Goal: Obtain resource: Obtain resource

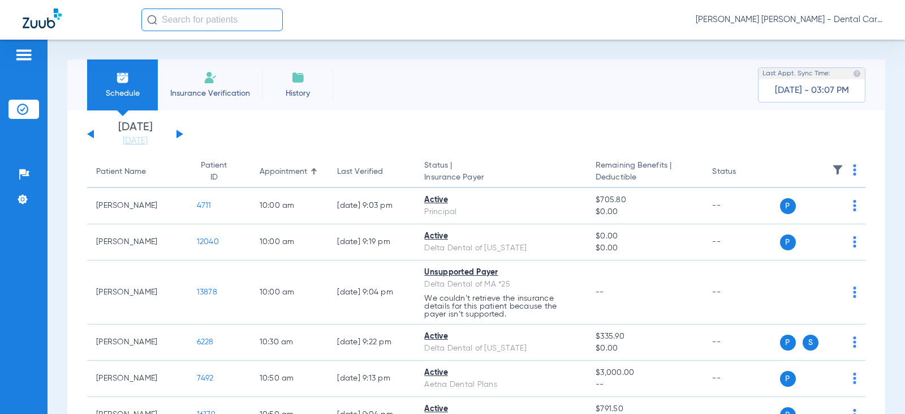
click at [174, 134] on div "[DATE] [DATE] [DATE] [DATE] [DATE] [DATE] [DATE] [DATE] [DATE] [DATE] [DATE] [D…" at bounding box center [135, 134] width 96 height 25
click at [179, 134] on button at bounding box center [180, 134] width 7 height 8
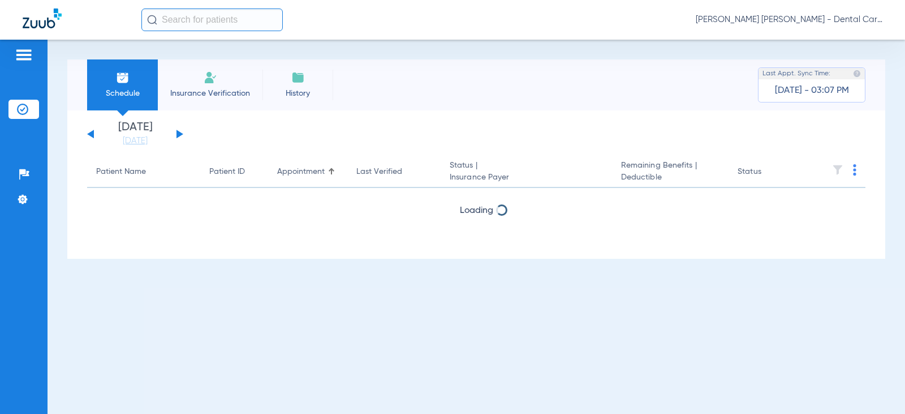
click at [179, 134] on button at bounding box center [180, 134] width 7 height 8
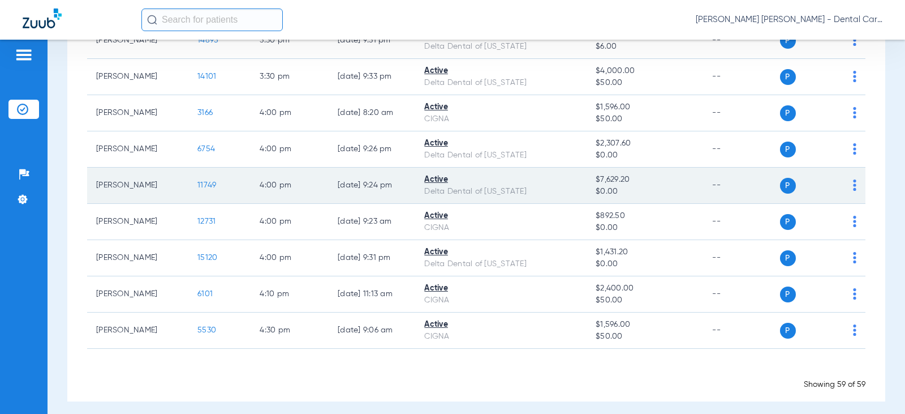
scroll to position [2043, 0]
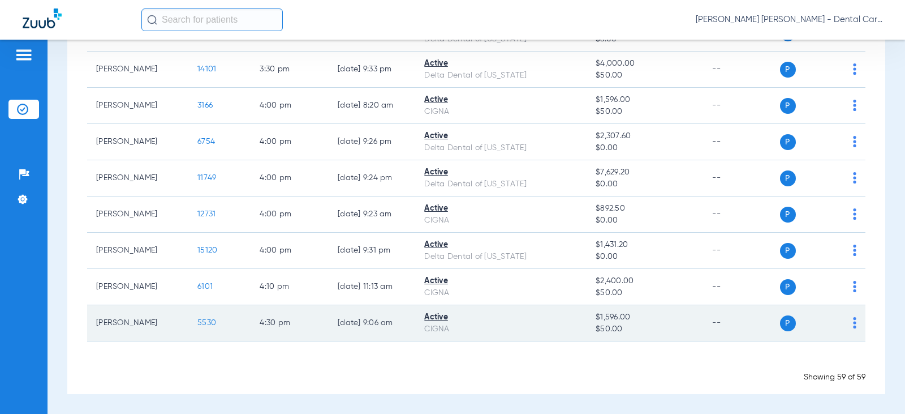
click at [197, 323] on span "5530" at bounding box center [206, 323] width 19 height 8
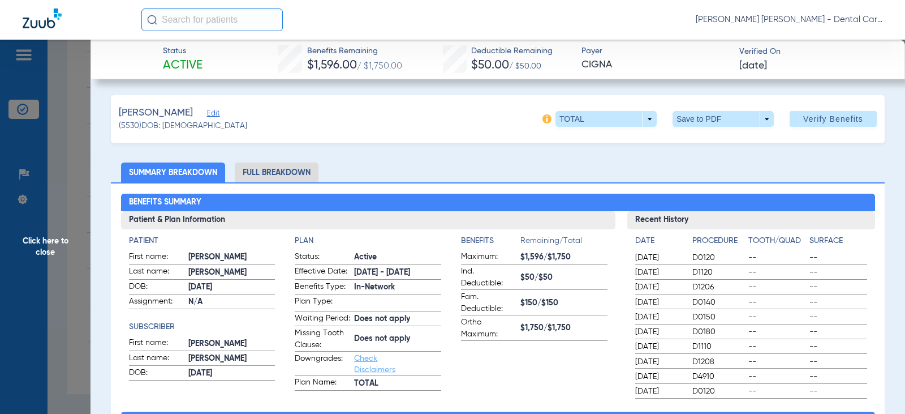
click at [293, 172] on li "Full Breakdown" at bounding box center [277, 172] width 84 height 20
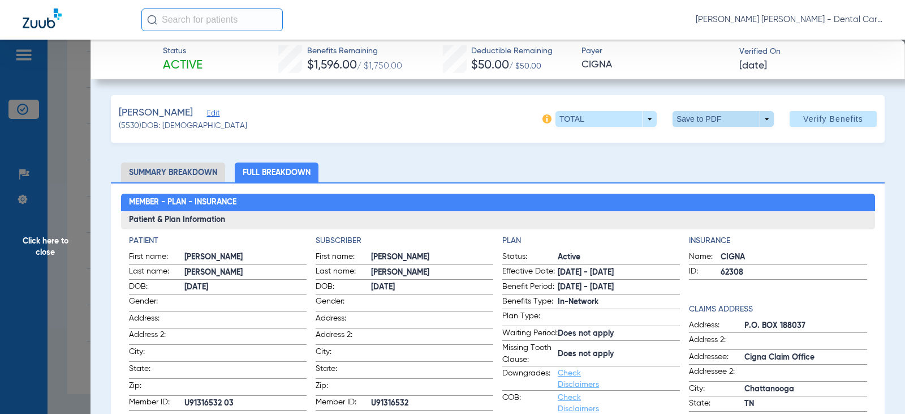
click at [714, 118] on span at bounding box center [723, 118] width 27 height 27
click at [711, 142] on span "Save to PDF" at bounding box center [719, 141] width 45 height 8
click at [44, 243] on span "Click here to close" at bounding box center [45, 247] width 91 height 414
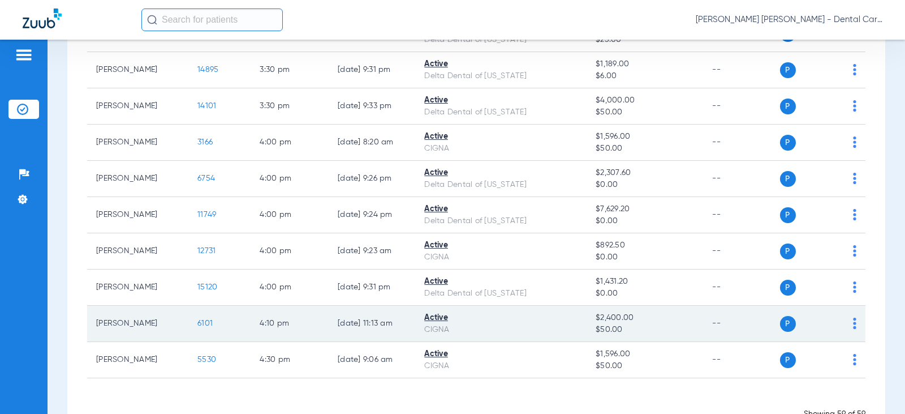
scroll to position [1986, 0]
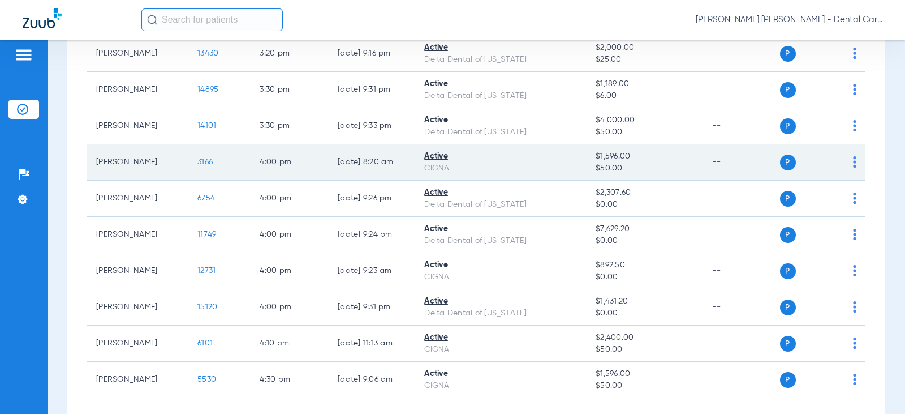
click at [197, 161] on span "3166" at bounding box center [204, 162] width 15 height 8
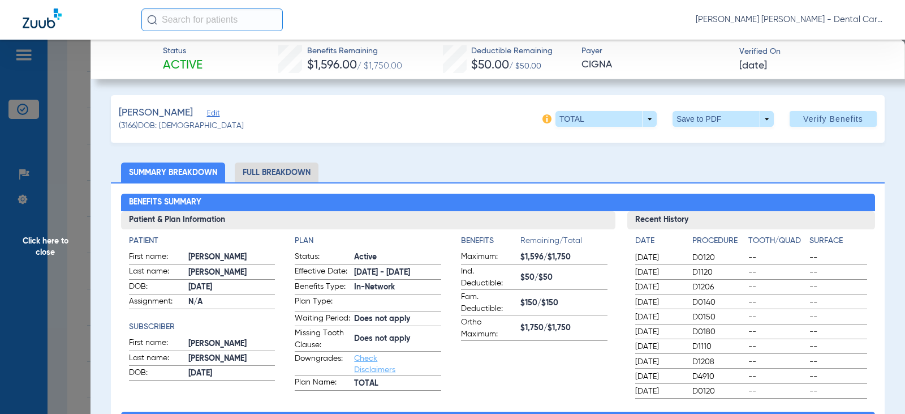
click at [265, 169] on li "Full Breakdown" at bounding box center [277, 172] width 84 height 20
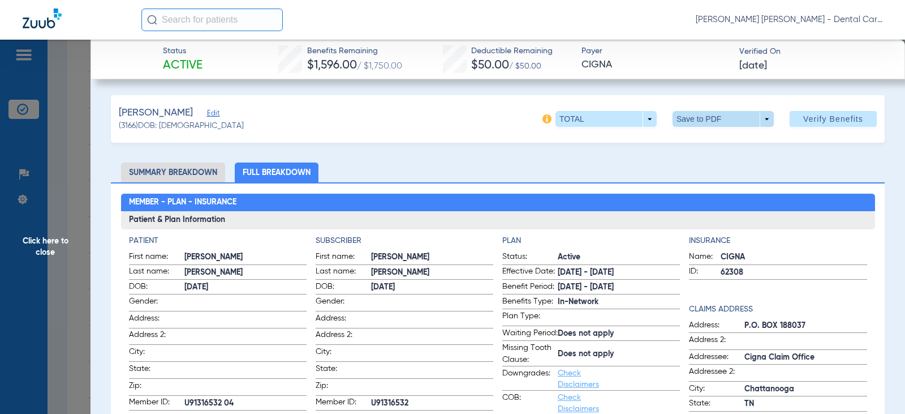
click at [714, 111] on span at bounding box center [723, 118] width 27 height 27
click at [711, 139] on span "Save to PDF" at bounding box center [719, 141] width 45 height 8
click at [38, 244] on span "Click here to close" at bounding box center [45, 247] width 91 height 414
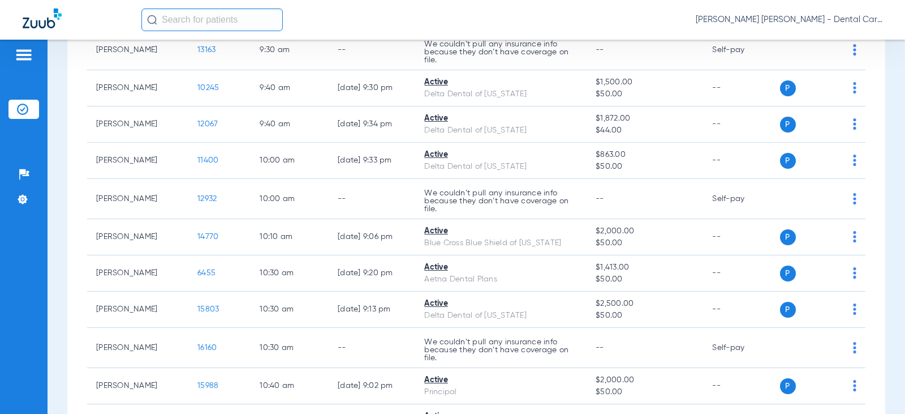
scroll to position [685, 0]
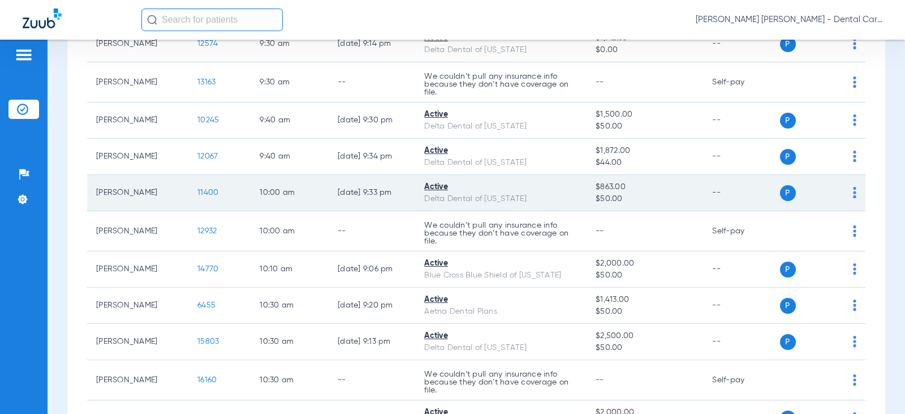
click at [199, 190] on span "11400" at bounding box center [207, 192] width 21 height 8
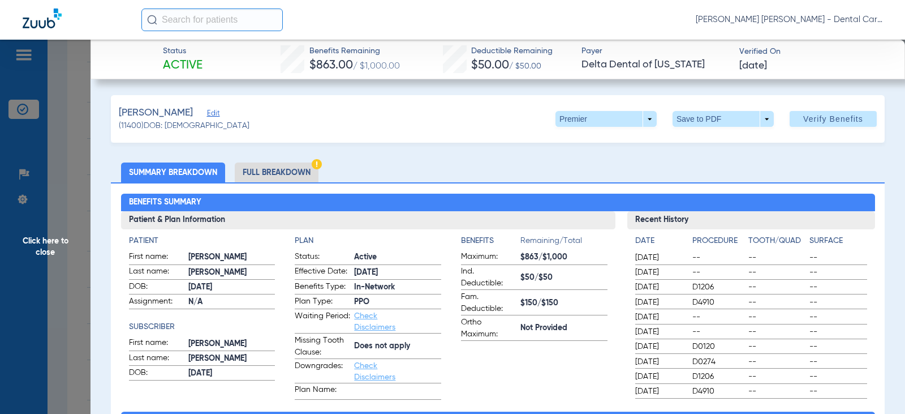
click at [302, 172] on li "Full Breakdown" at bounding box center [277, 172] width 84 height 20
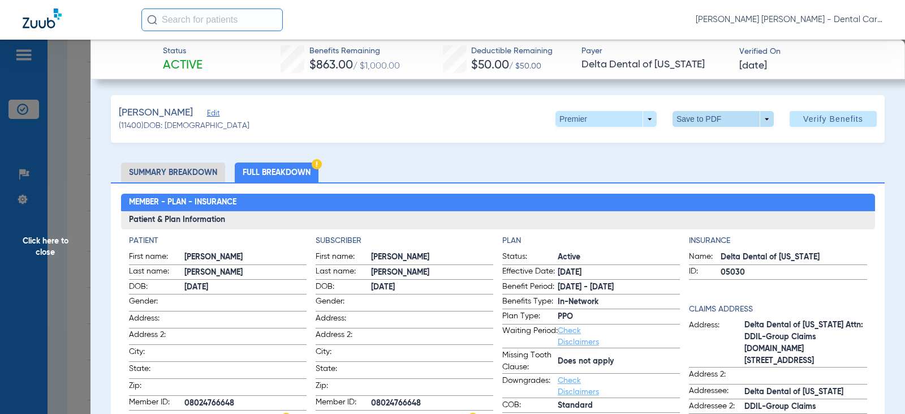
click at [710, 114] on span at bounding box center [723, 118] width 27 height 27
click at [702, 139] on span "Save to PDF" at bounding box center [719, 141] width 45 height 8
click at [37, 242] on span "Click here to close" at bounding box center [45, 247] width 91 height 414
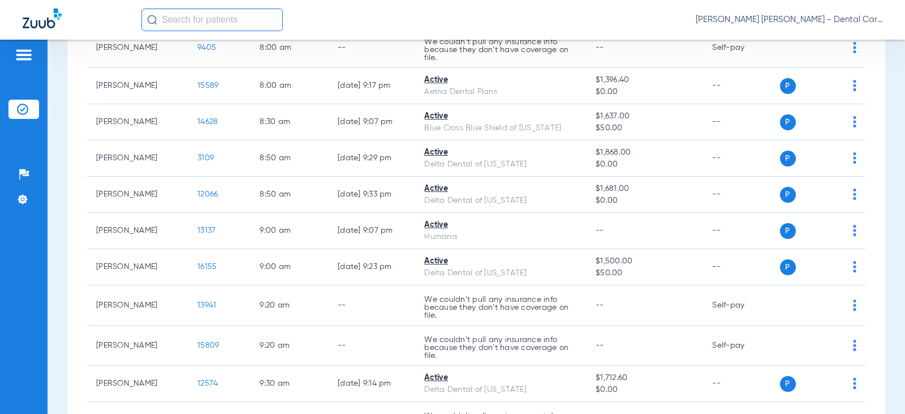
scroll to position [6, 0]
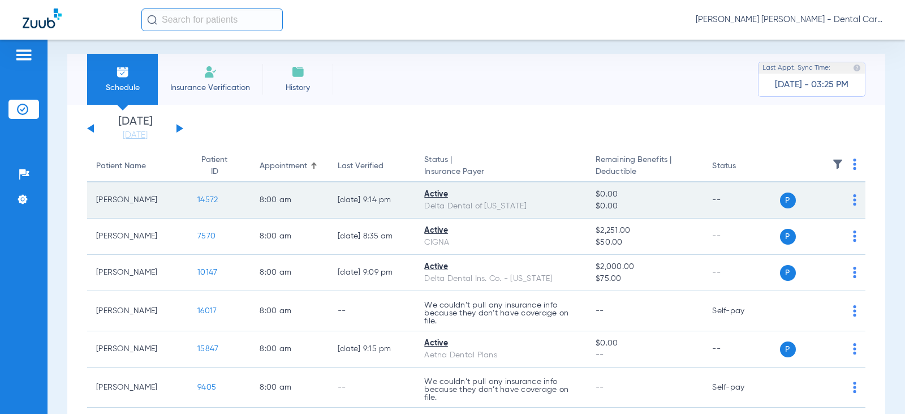
click at [201, 197] on span "14572" at bounding box center [207, 200] width 20 height 8
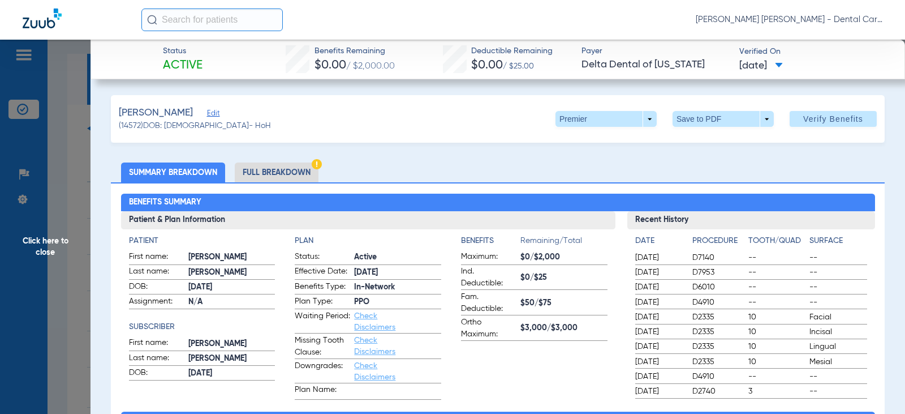
click at [297, 169] on li "Full Breakdown" at bounding box center [277, 172] width 84 height 20
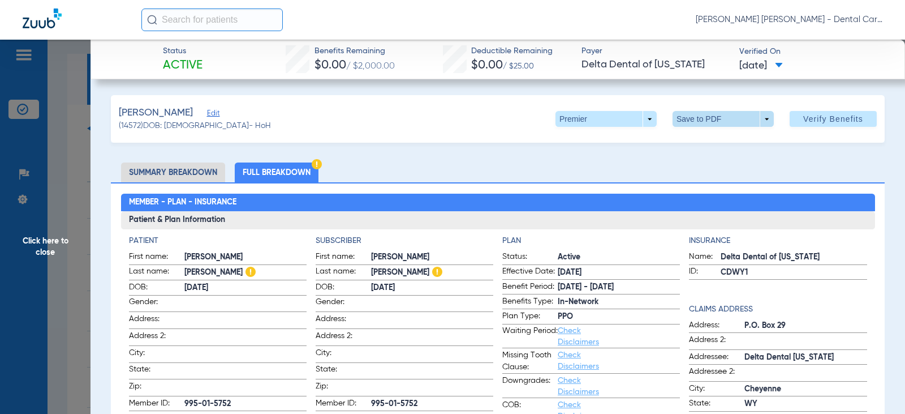
click at [717, 122] on span at bounding box center [723, 118] width 27 height 27
click at [714, 142] on span "Save to PDF" at bounding box center [719, 141] width 45 height 8
click at [45, 238] on span "Click here to close" at bounding box center [45, 247] width 91 height 414
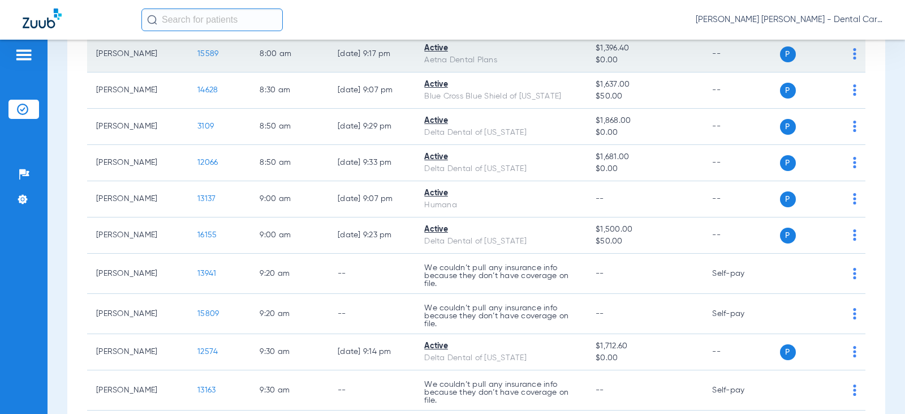
scroll to position [402, 0]
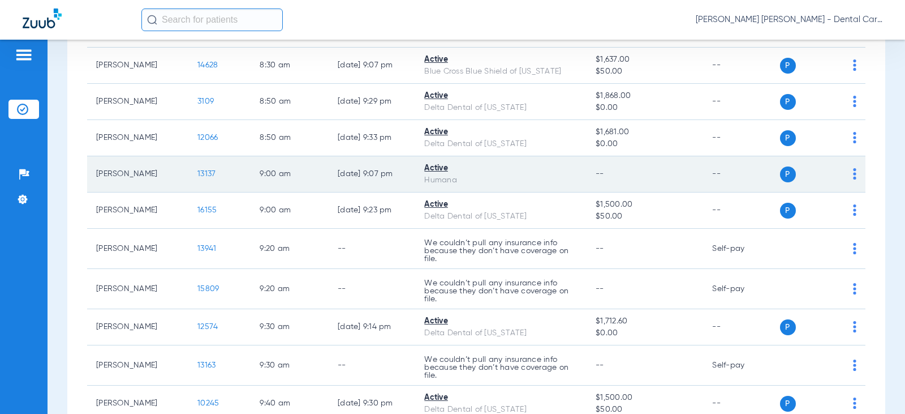
click at [197, 171] on span "13137" at bounding box center [206, 174] width 18 height 8
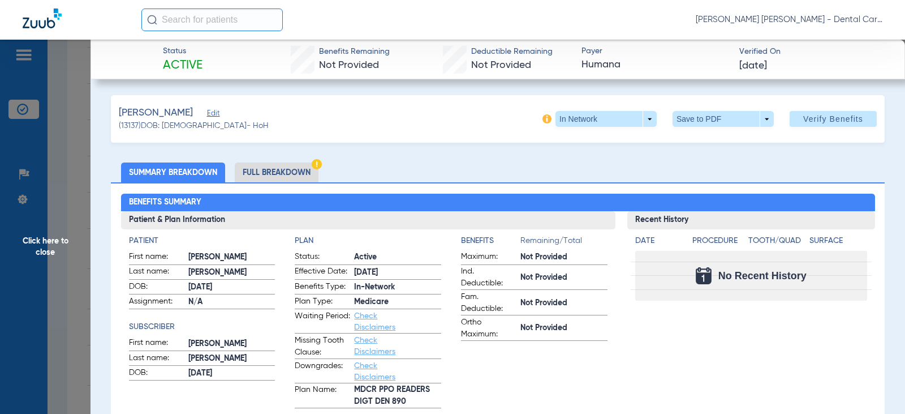
click at [280, 171] on li "Full Breakdown" at bounding box center [277, 172] width 84 height 20
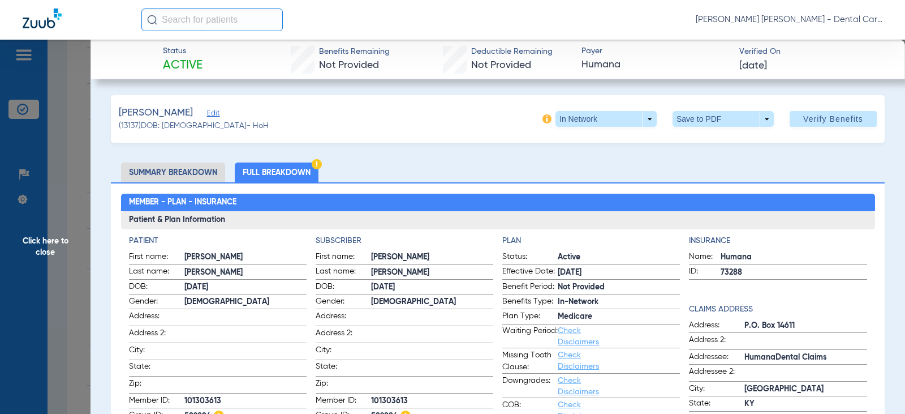
click at [721, 116] on span at bounding box center [723, 118] width 27 height 27
click at [720, 144] on span "Save to PDF" at bounding box center [719, 141] width 45 height 8
click at [37, 235] on span "Click here to close" at bounding box center [45, 247] width 91 height 414
